Goal: Task Accomplishment & Management: Complete application form

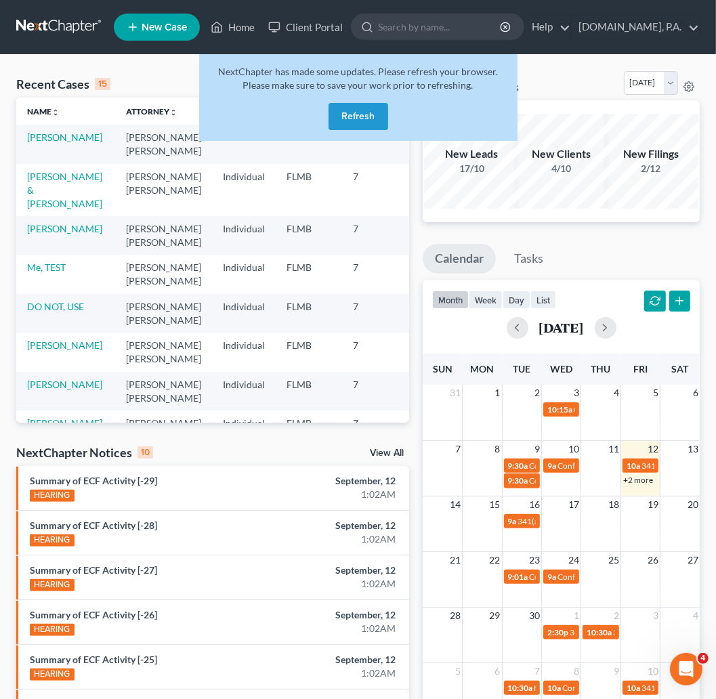
click at [360, 112] on button "Refresh" at bounding box center [359, 116] width 60 height 27
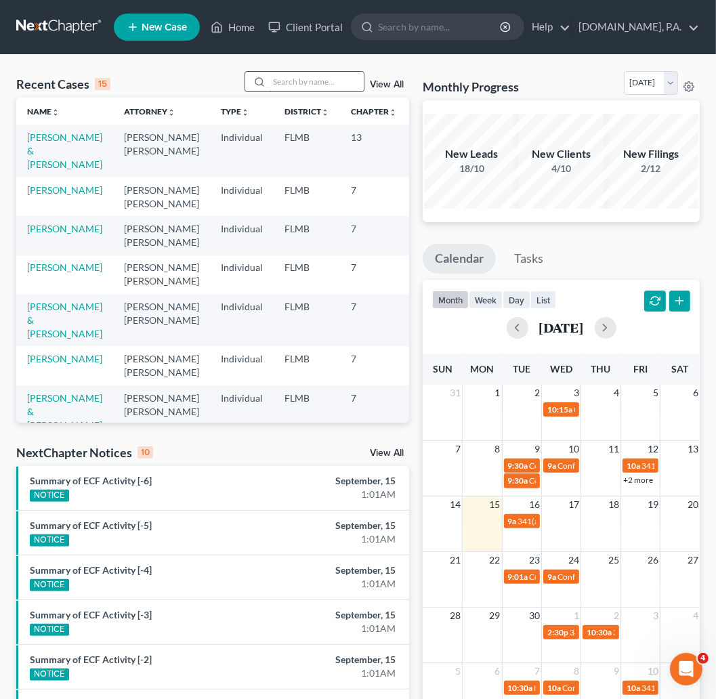
click at [311, 81] on input "search" at bounding box center [316, 82] width 95 height 20
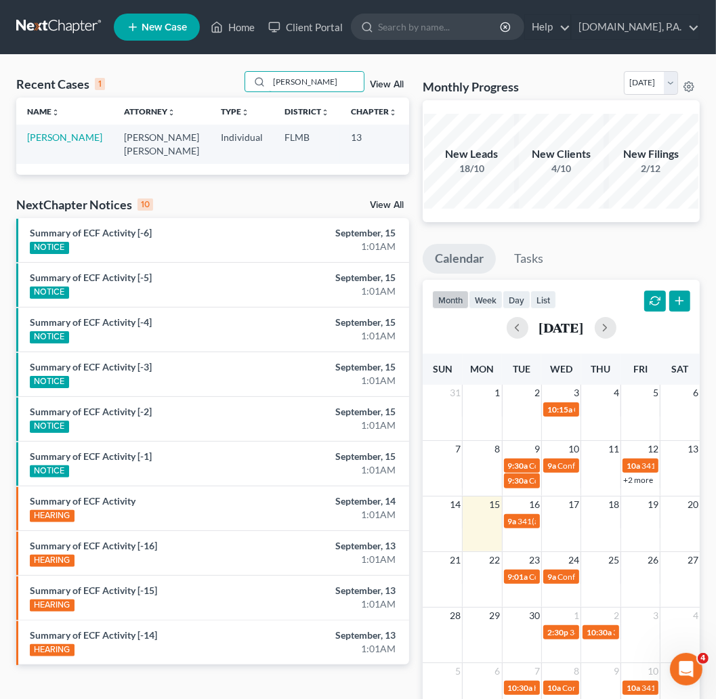
type input "[PERSON_NAME]"
click at [36, 144] on td "[PERSON_NAME]" at bounding box center [64, 144] width 97 height 39
click at [37, 133] on link "[PERSON_NAME]" at bounding box center [64, 137] width 75 height 12
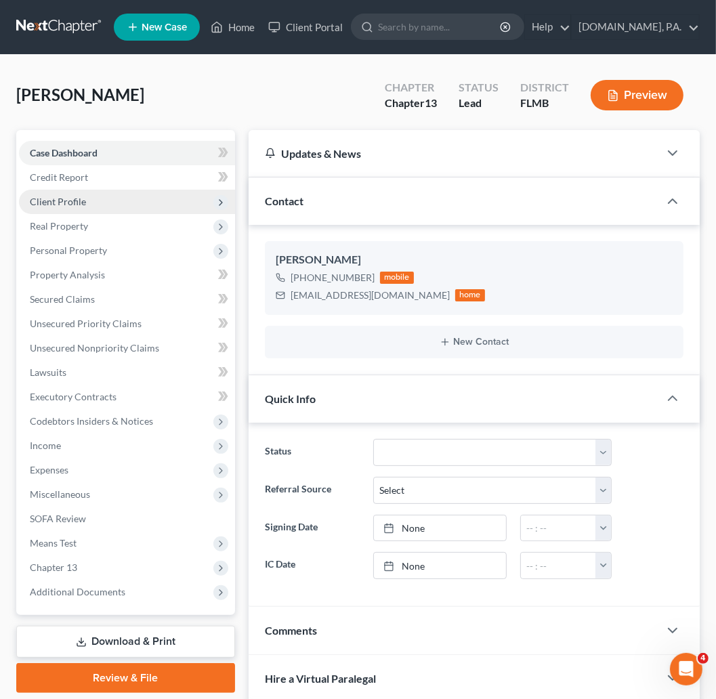
click at [47, 199] on span "Client Profile" at bounding box center [58, 202] width 56 height 12
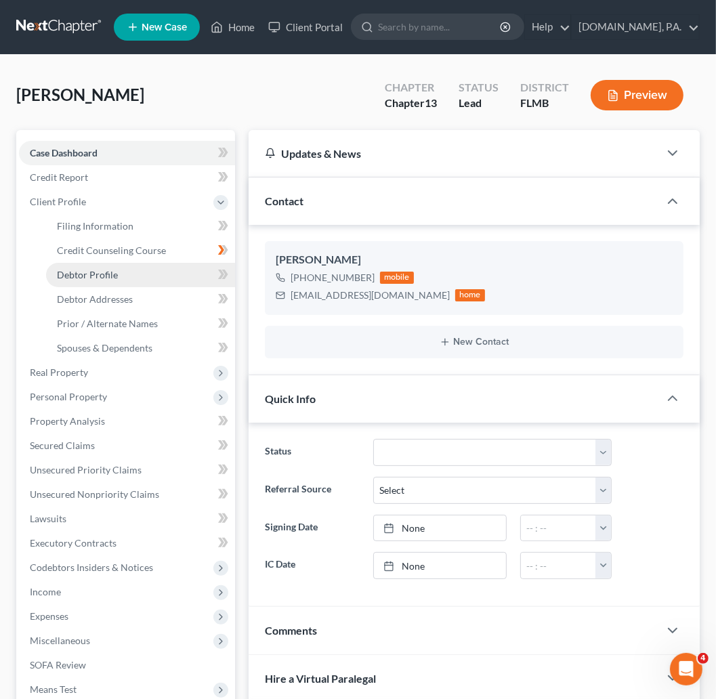
click at [98, 272] on span "Debtor Profile" at bounding box center [87, 275] width 61 height 12
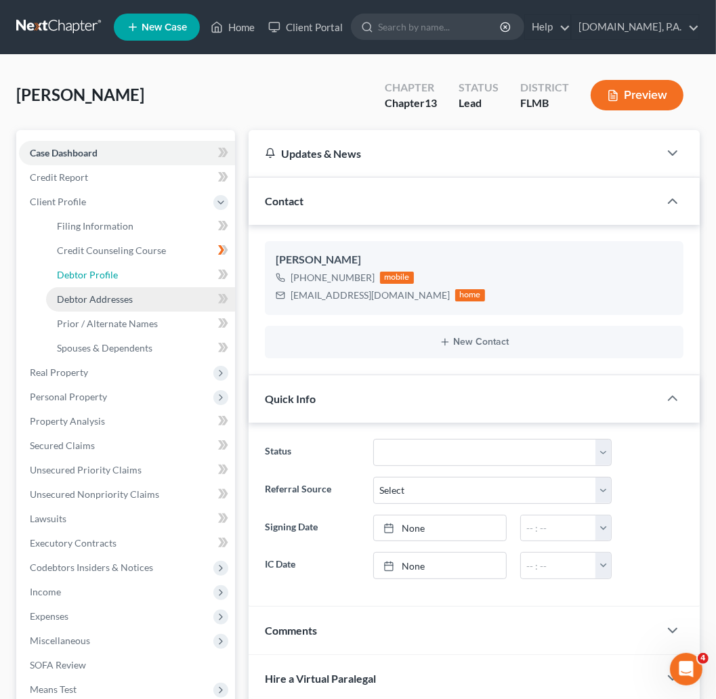
select select "0"
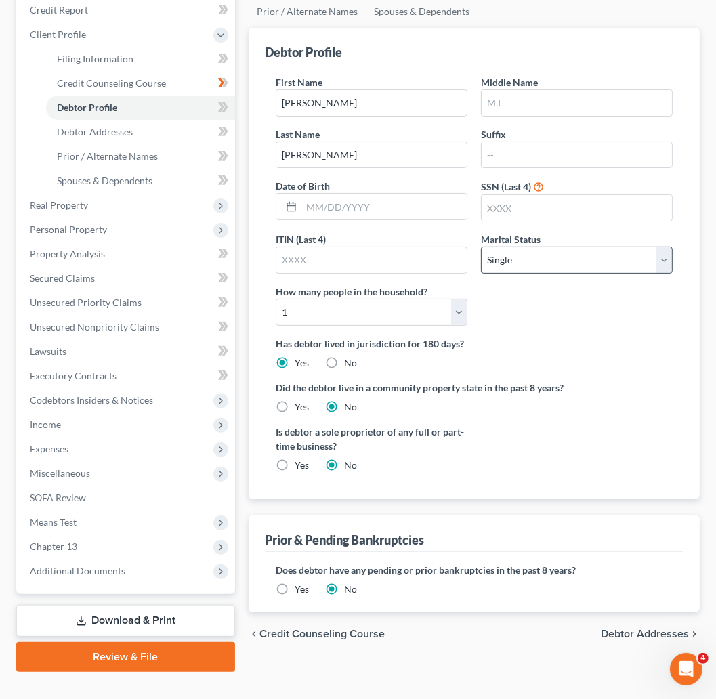
scroll to position [191, 0]
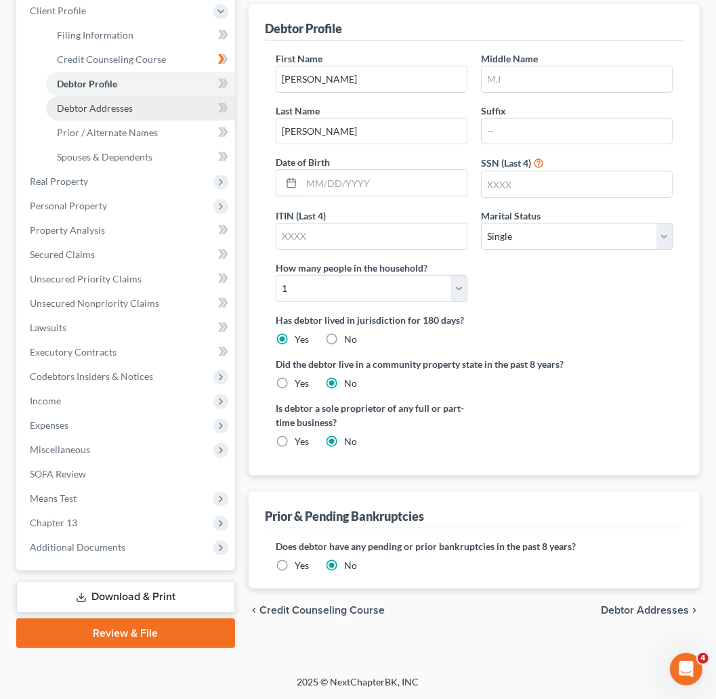
click at [95, 108] on span "Debtor Addresses" at bounding box center [95, 108] width 76 height 12
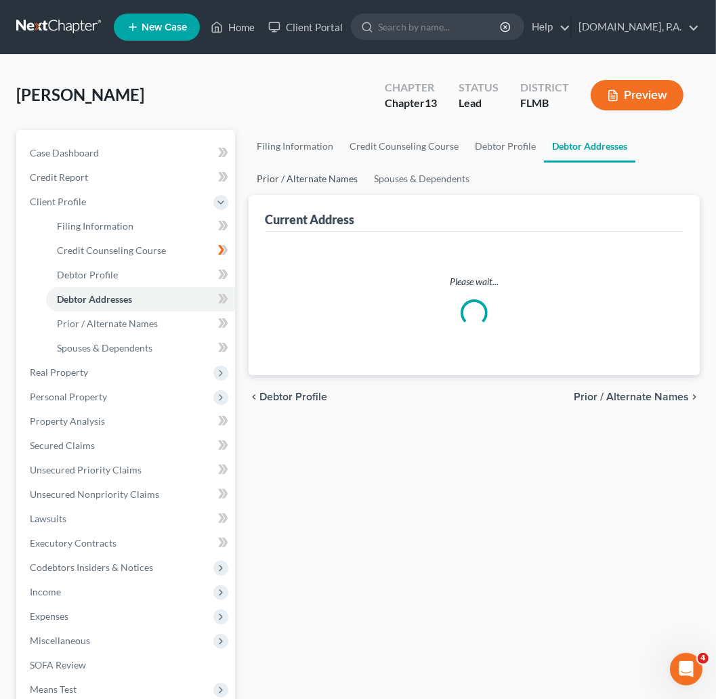
select select "0"
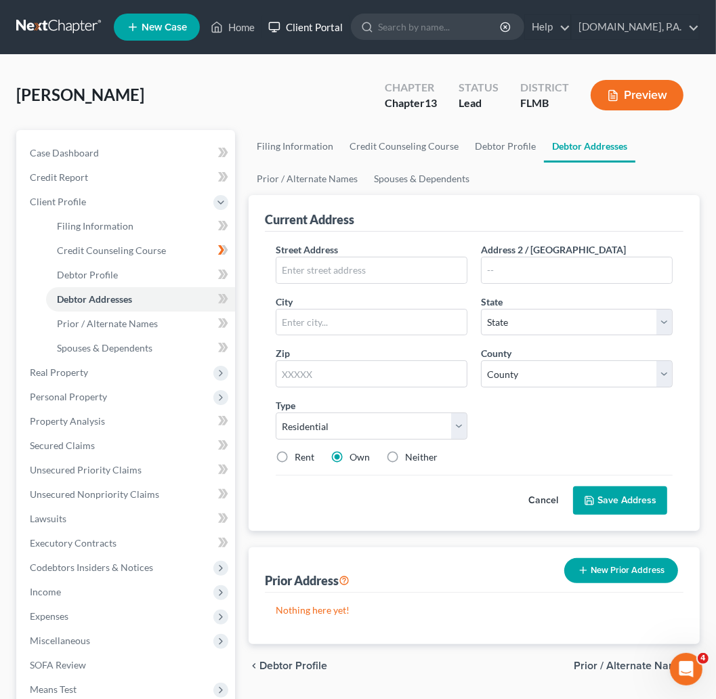
click at [306, 24] on link "Client Portal" at bounding box center [306, 27] width 88 height 24
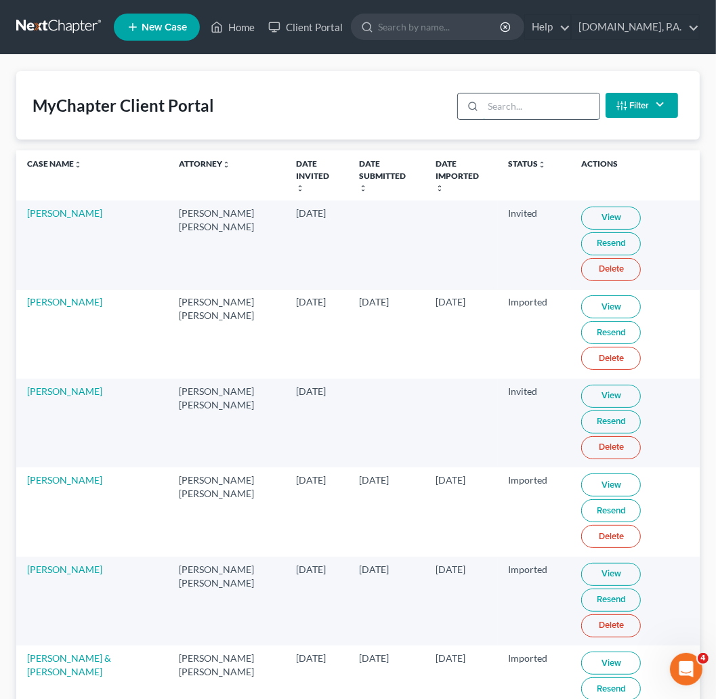
click at [491, 99] on input "search" at bounding box center [541, 107] width 116 height 26
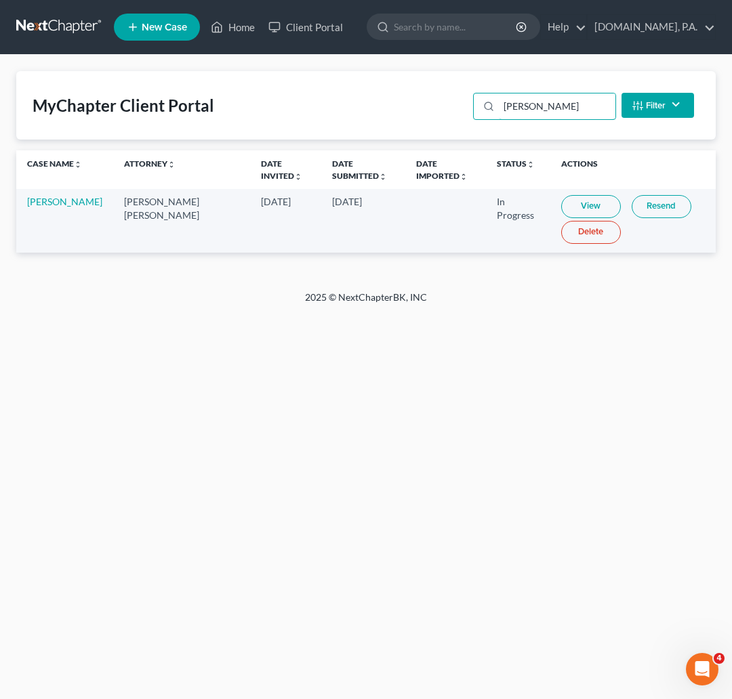
type input "[PERSON_NAME]"
click at [561, 199] on link "View" at bounding box center [591, 206] width 60 height 23
